Goal: Information Seeking & Learning: Learn about a topic

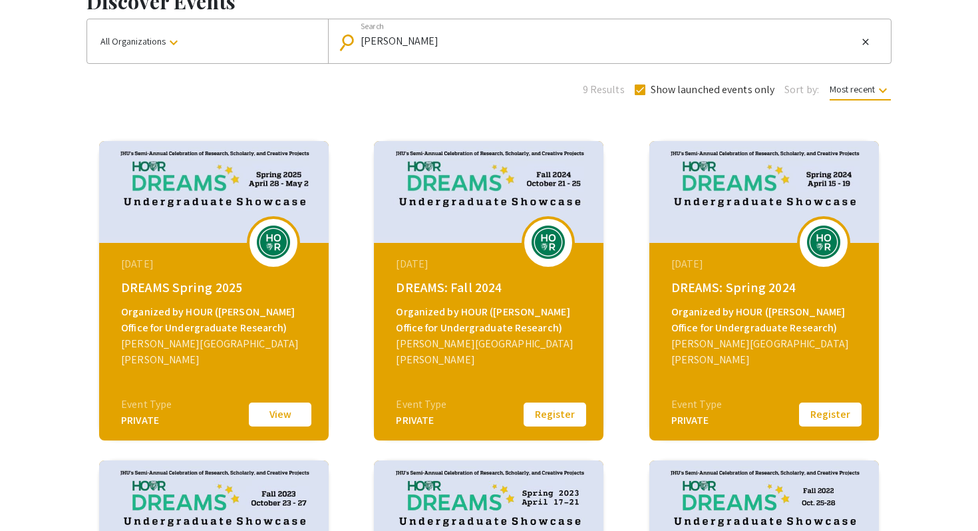
scroll to position [100, 0]
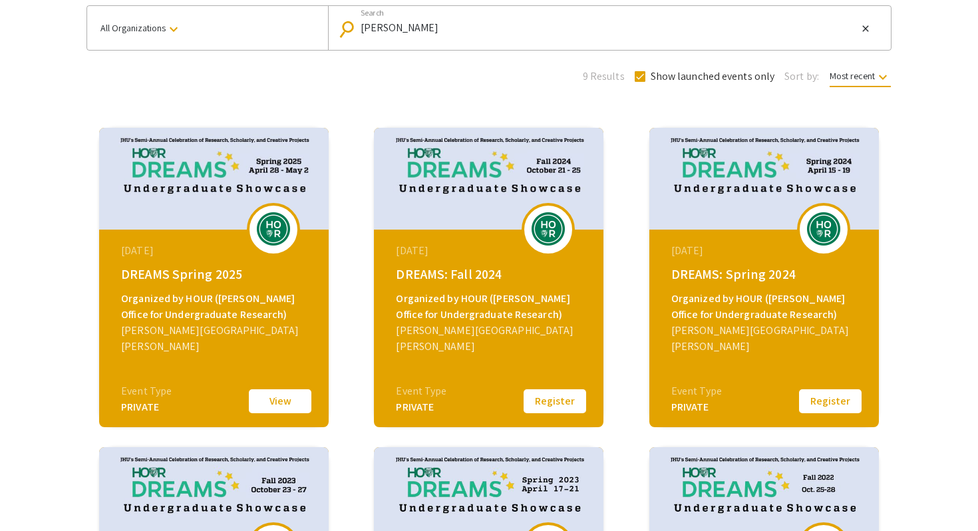
click at [290, 400] on button "View" at bounding box center [280, 401] width 67 height 28
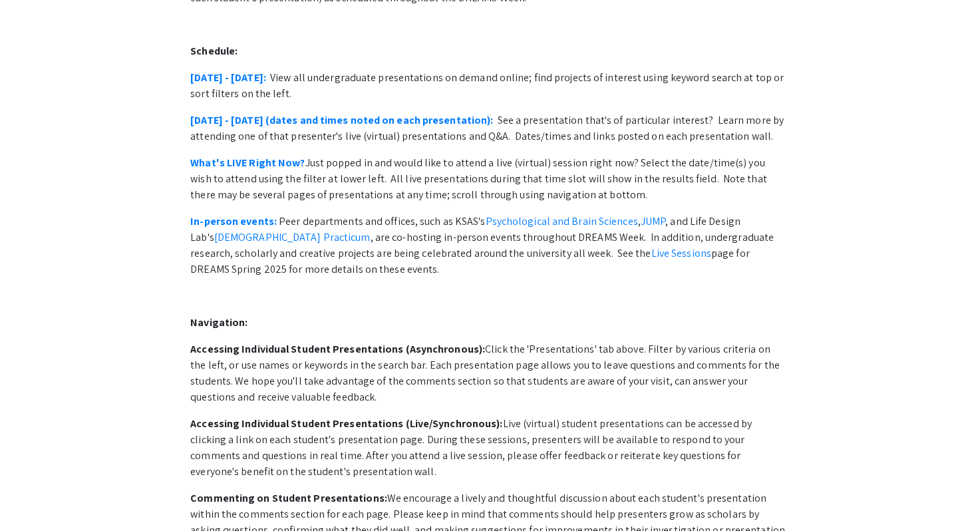
scroll to position [241, 0]
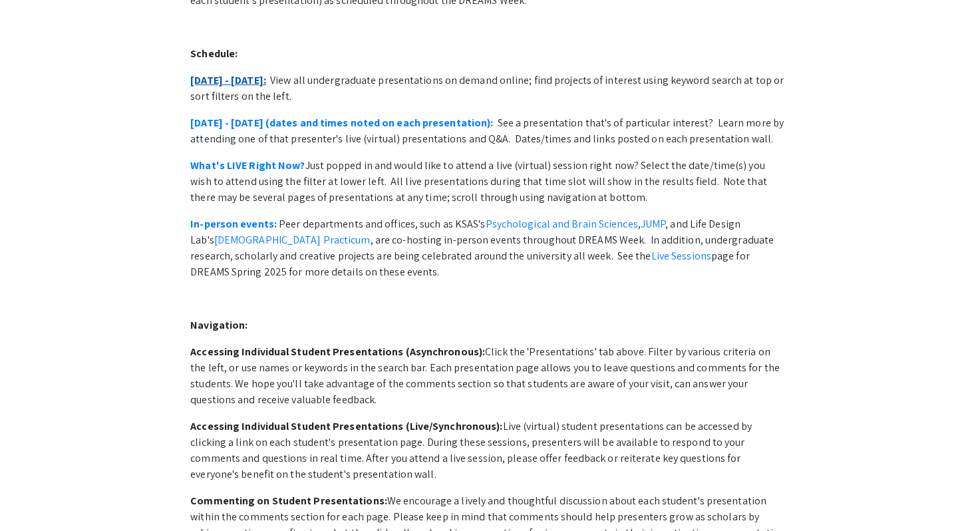
click at [246, 73] on link "[DATE] - [DATE]:" at bounding box center [228, 80] width 76 height 14
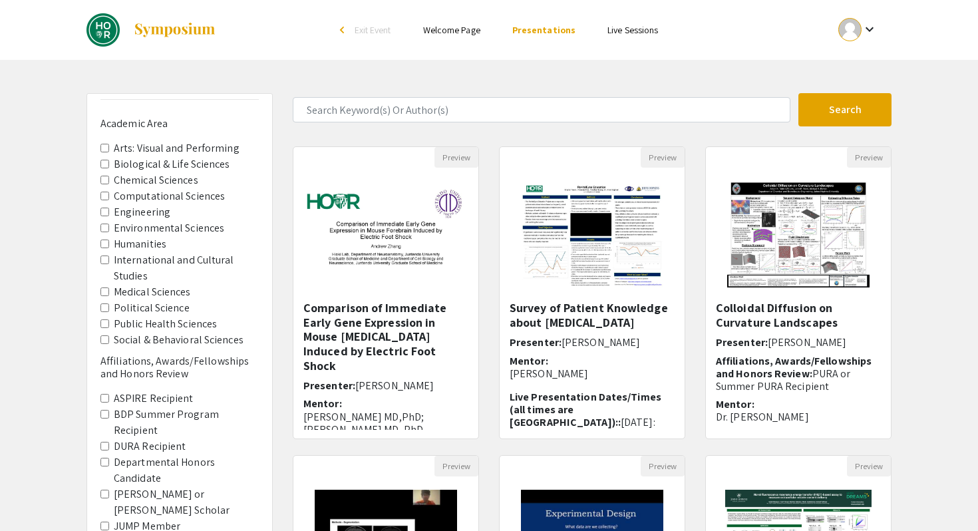
scroll to position [29, 0]
click at [109, 162] on span "Biological & Life Sciences" at bounding box center [179, 163] width 158 height 16
click at [107, 161] on Sciences "Biological & Life Sciences" at bounding box center [104, 162] width 9 height 9
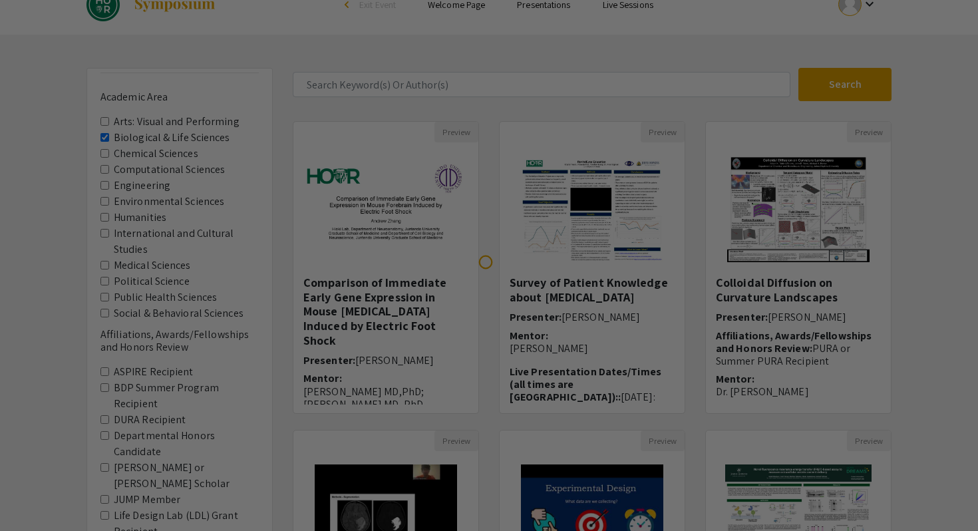
scroll to position [29, 0]
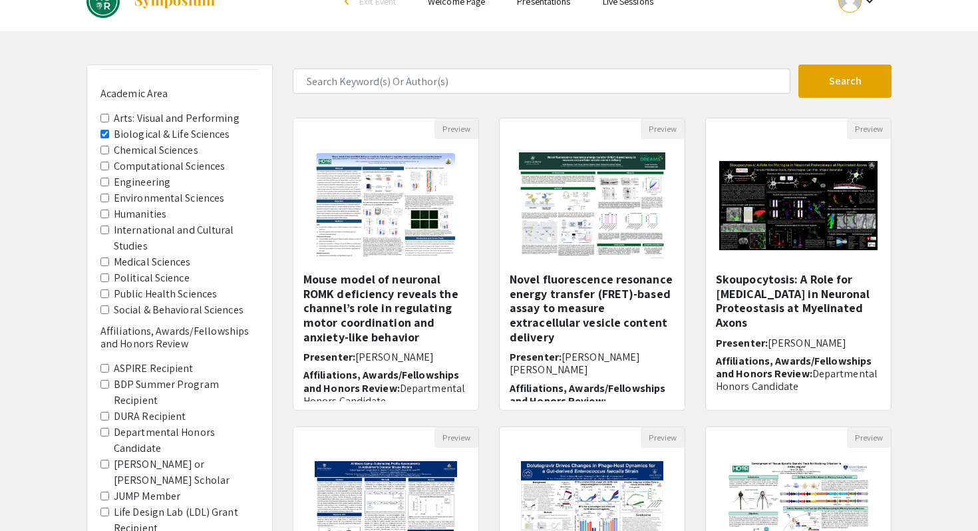
click at [109, 262] on span "Medical Sciences" at bounding box center [179, 262] width 158 height 16
click at [102, 262] on Sciences "Medical Sciences" at bounding box center [104, 261] width 9 height 9
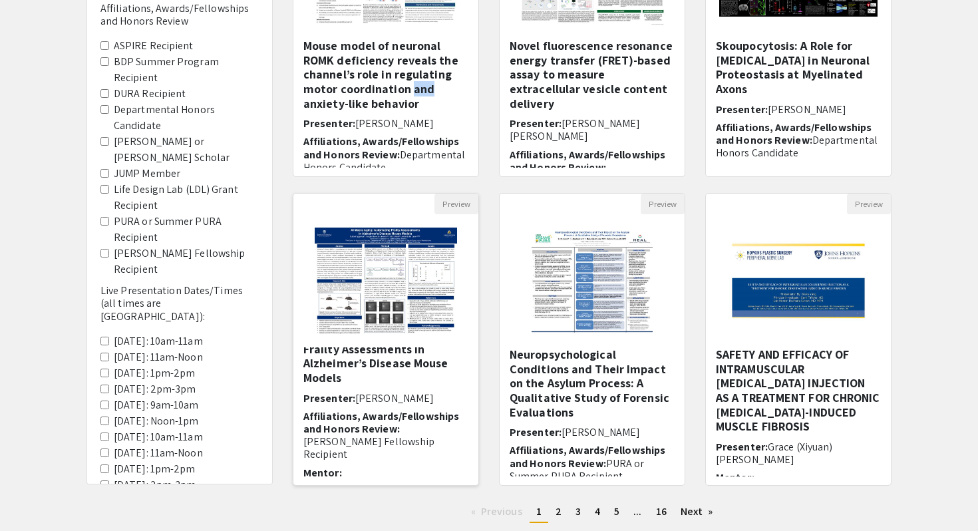
scroll to position [0, 1]
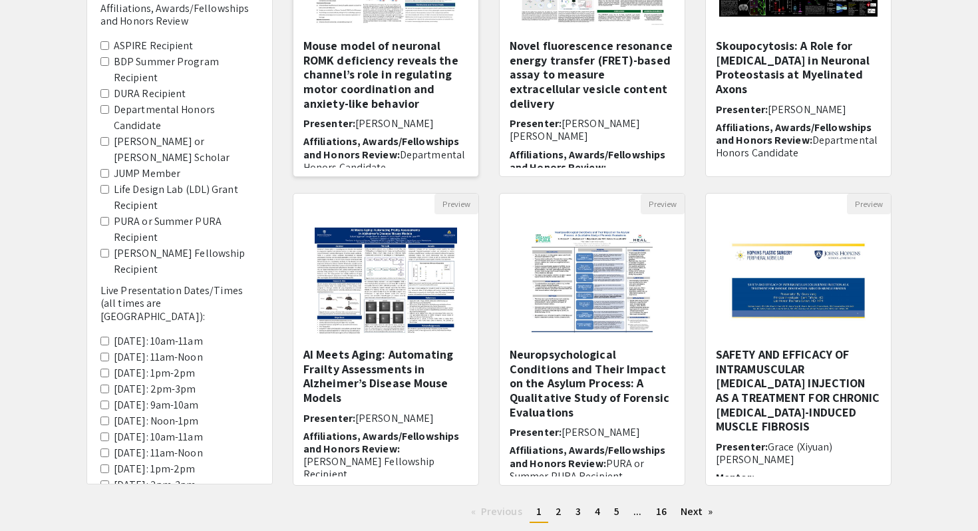
click at [384, 88] on h5 "Mouse model of neuronal ROMK deficiency reveals the channel’s role in regulatin…" at bounding box center [385, 75] width 165 height 72
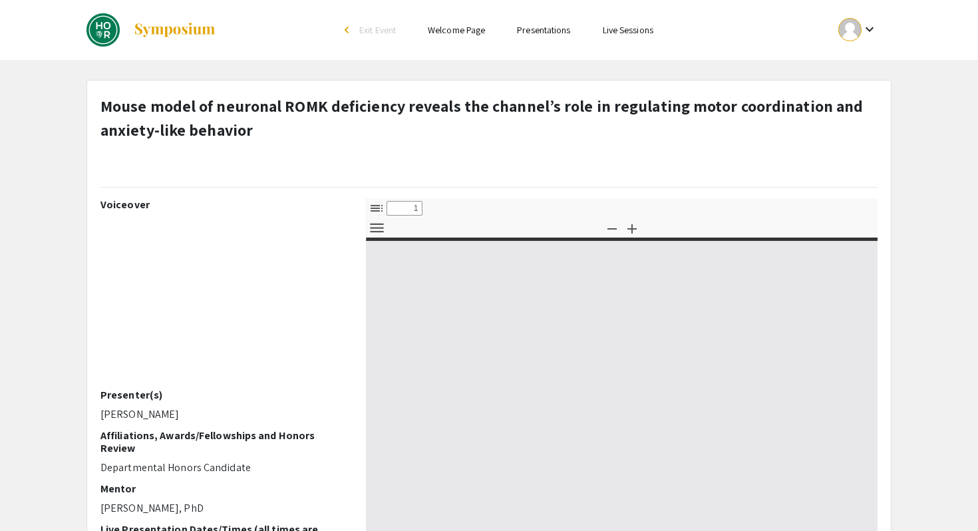
type input "0"
select select "custom"
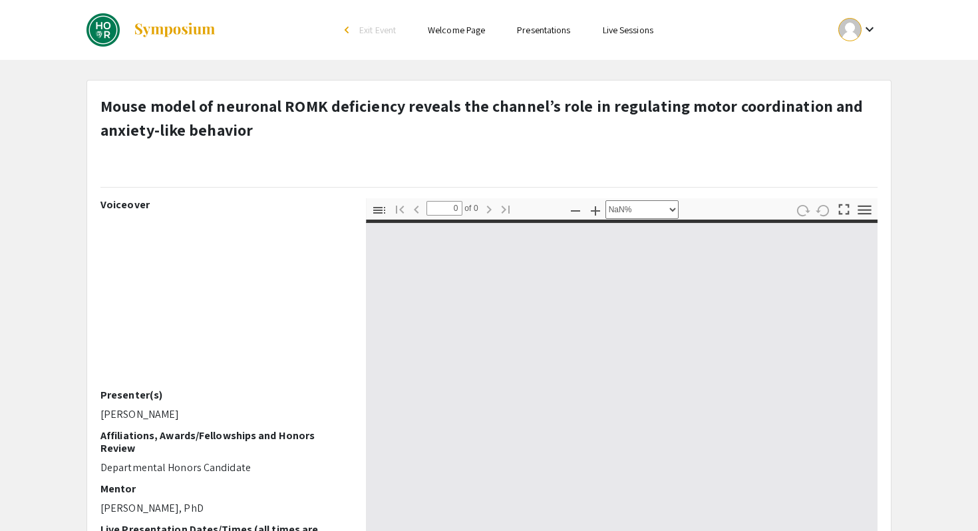
type input "1"
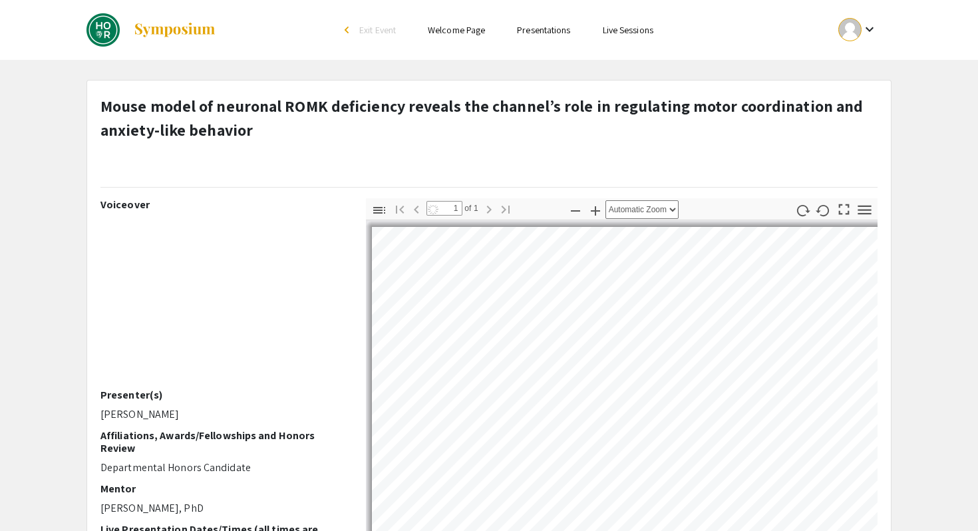
scroll to position [43, 0]
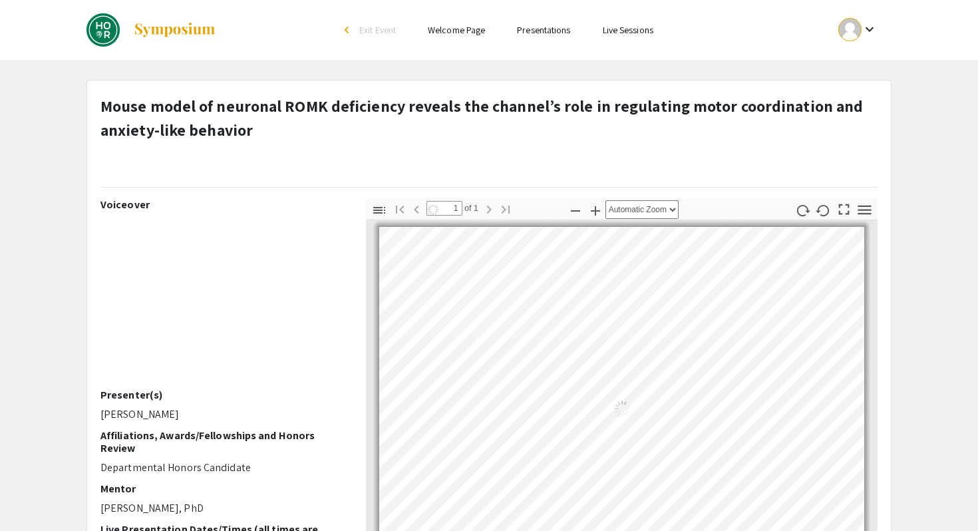
select select "auto"
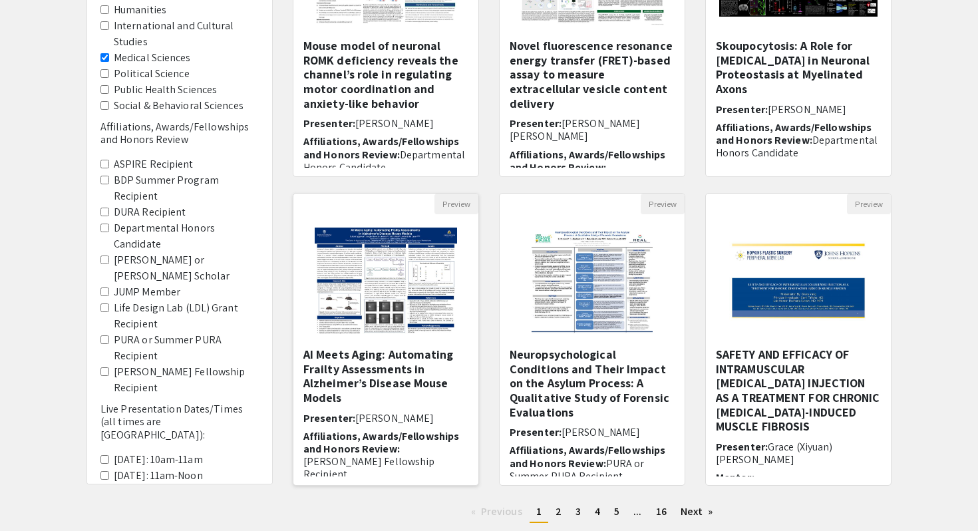
click at [352, 378] on h5 "AI Meets Aging: Automating Frailty Assessments in Alzheimer’s Disease Mouse Mod…" at bounding box center [385, 375] width 165 height 57
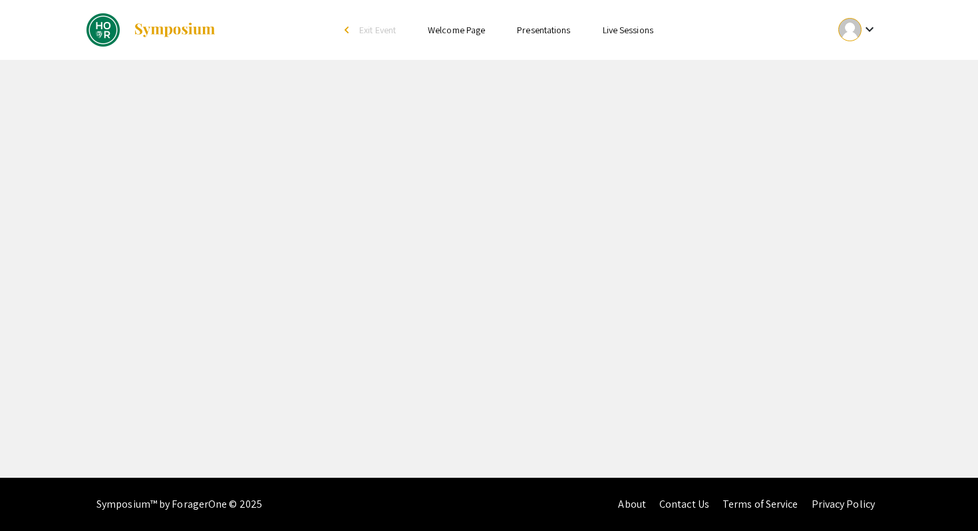
select select "custom"
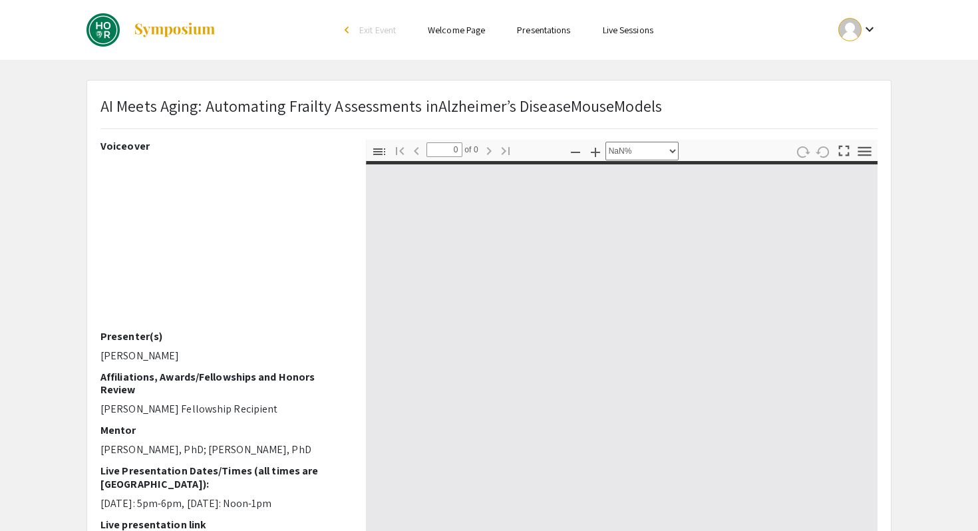
type input "1"
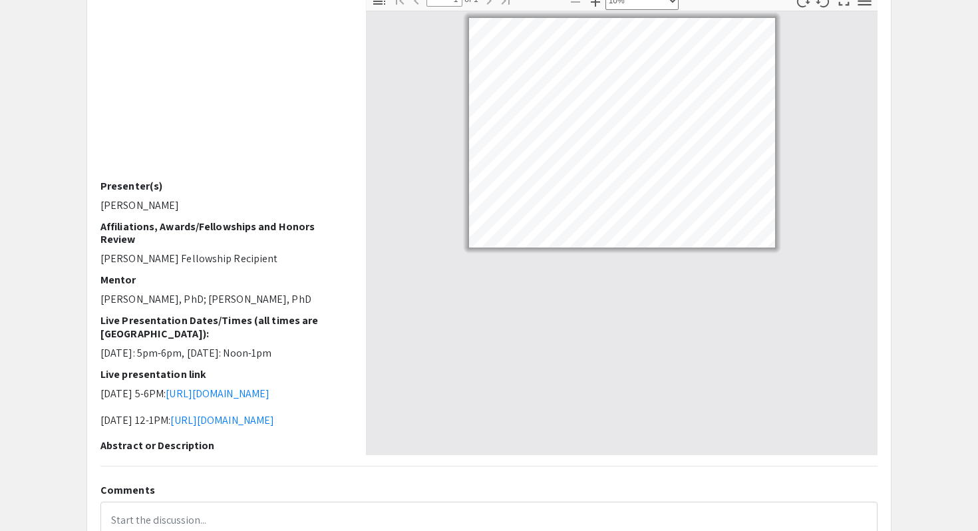
select select "custom"
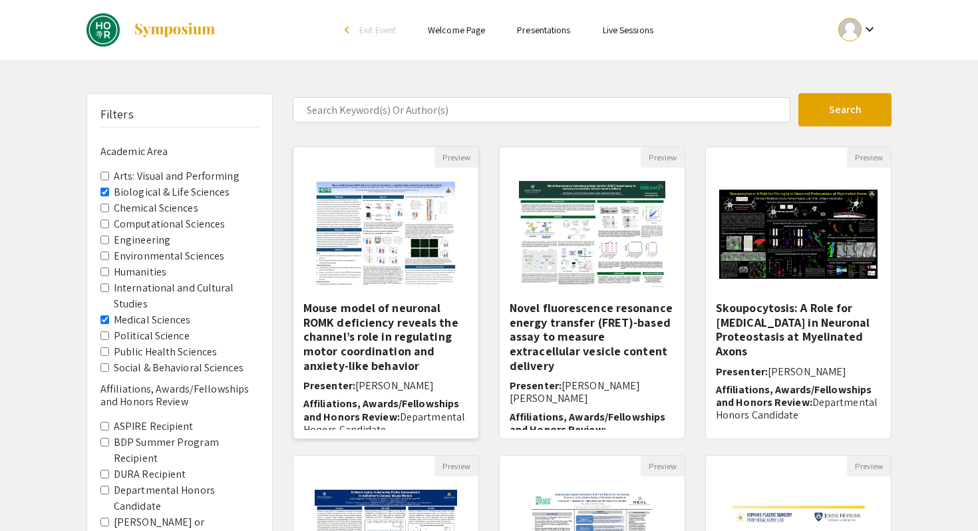
click at [359, 210] on img at bounding box center [385, 234] width 168 height 133
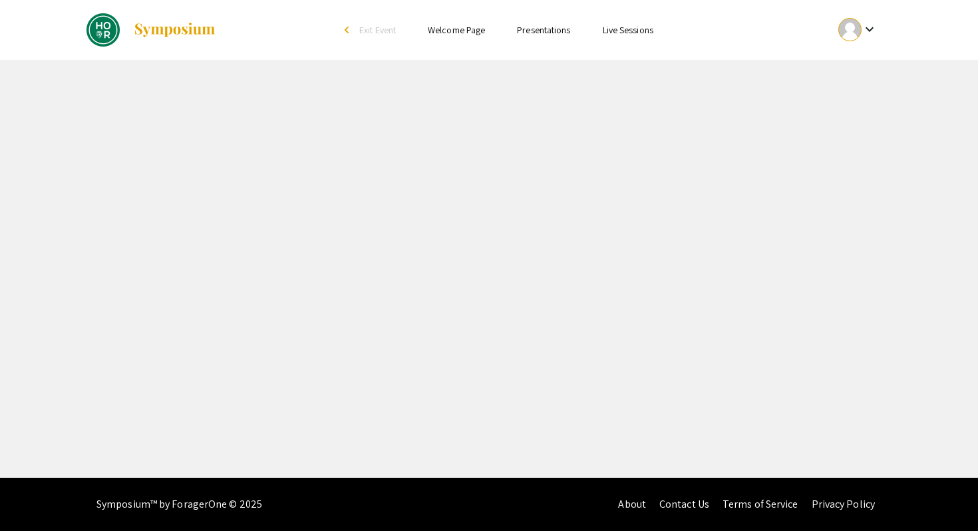
select select "custom"
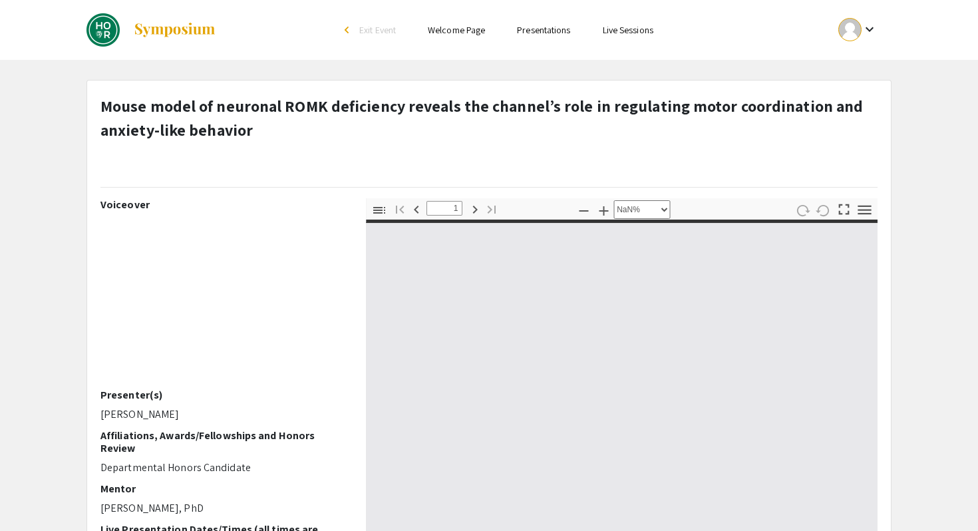
type input "0"
select select "custom"
type input "1"
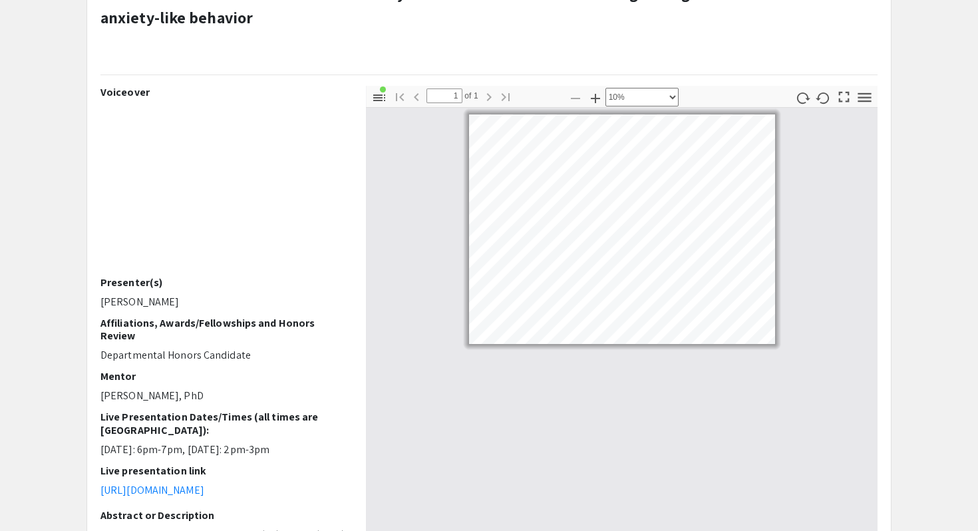
select select "custom"
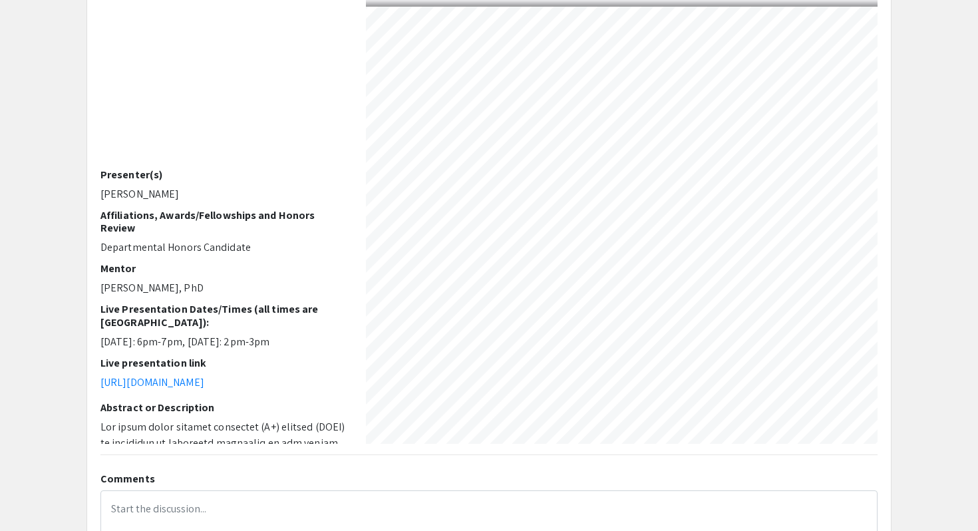
scroll to position [0, 13]
